Goal: Find specific page/section: Find specific page/section

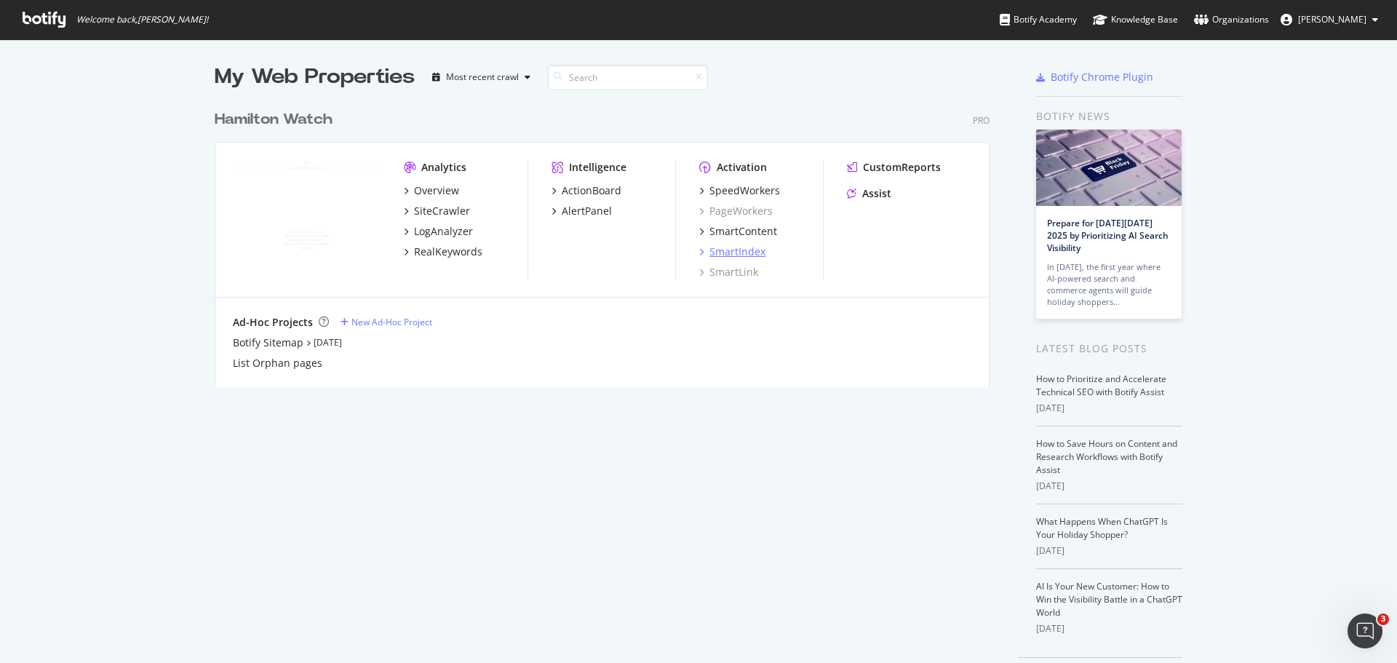
click at [749, 256] on div "SmartIndex" at bounding box center [738, 252] width 56 height 15
